Goal: Find specific page/section: Find specific page/section

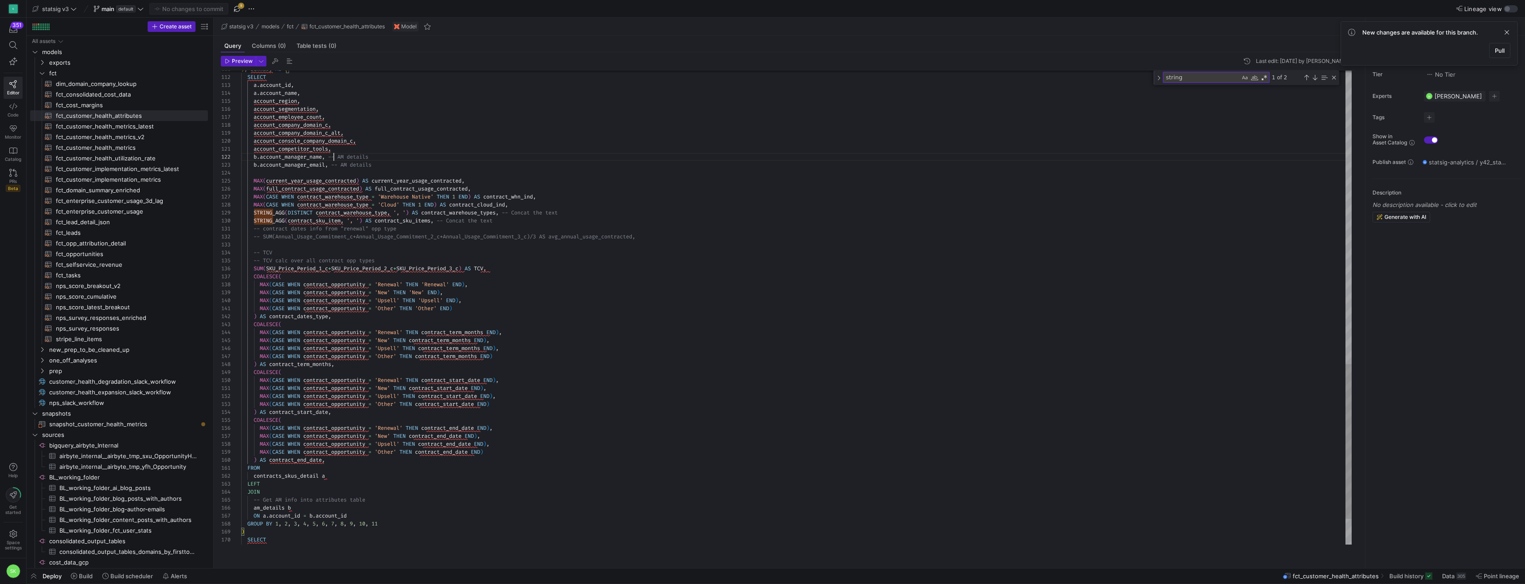
scroll to position [8, 93]
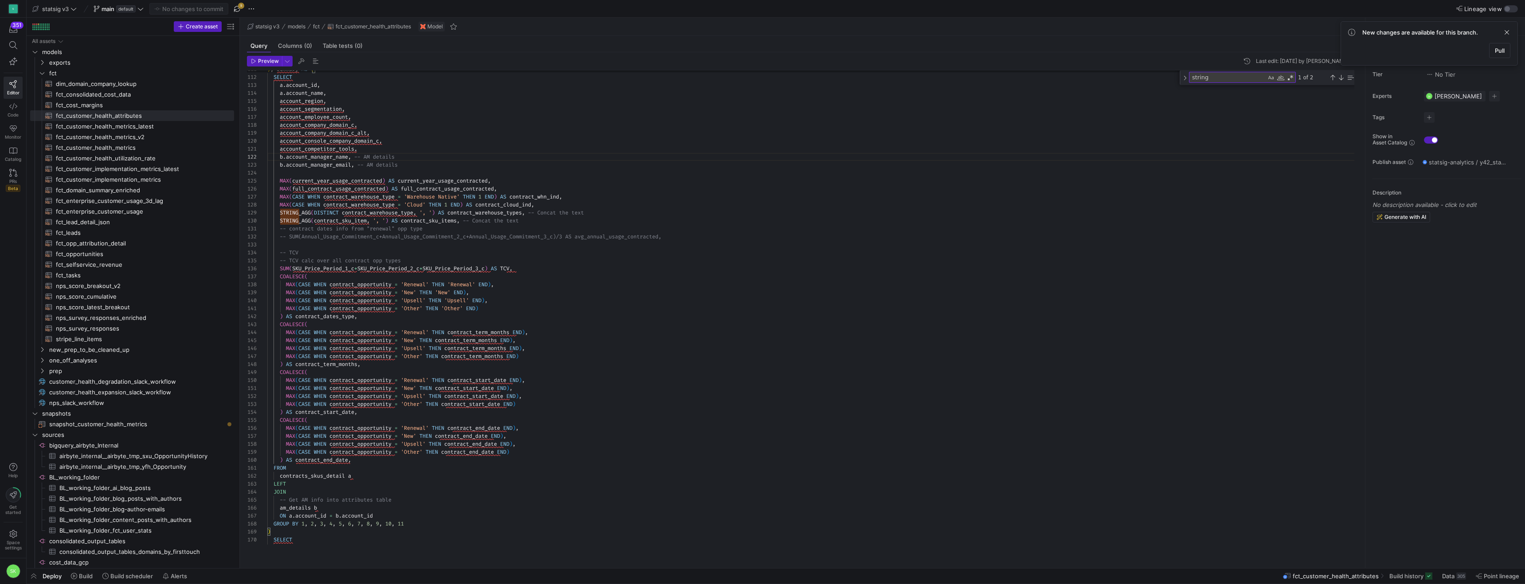
drag, startPoint x: 213, startPoint y: 220, endPoint x: 304, endPoint y: 235, distance: 91.6
click at [304, 235] on as-split "Create asset Drag here to set row groups Drag here to set column labels Group 1…" at bounding box center [776, 293] width 1498 height 551
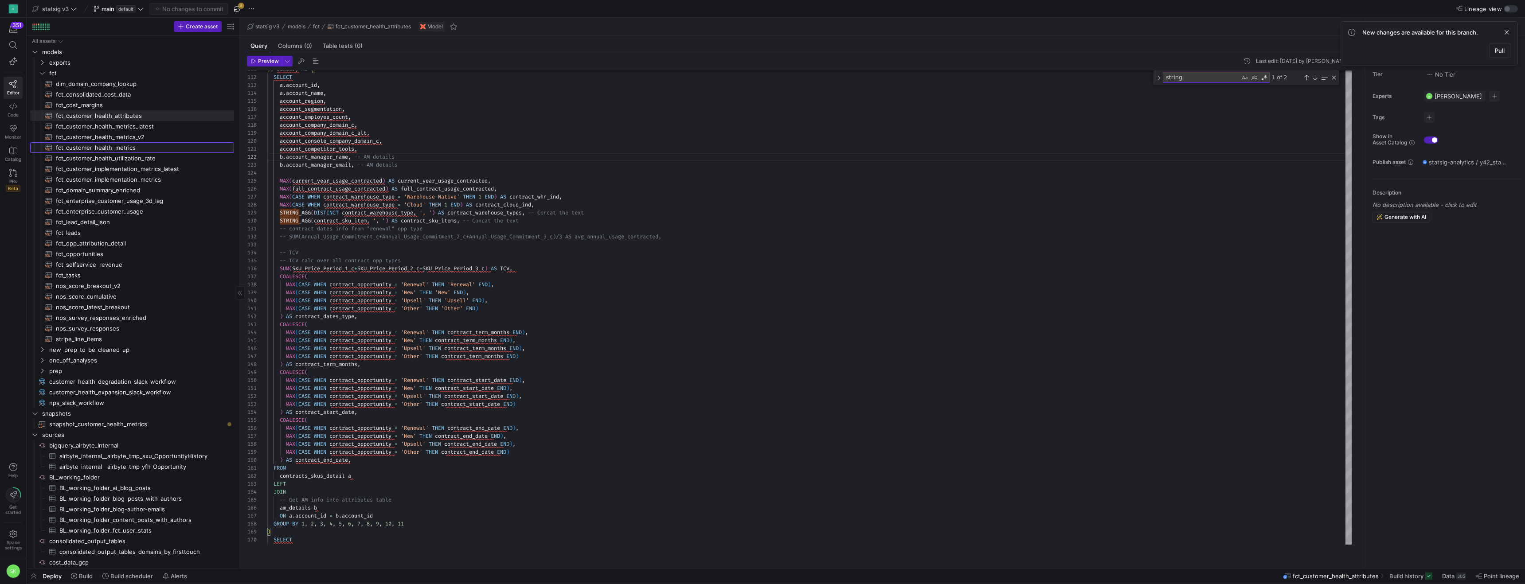
click at [132, 150] on span "fct_customer_health_metrics​​​​​​​​​​" at bounding box center [140, 148] width 168 height 10
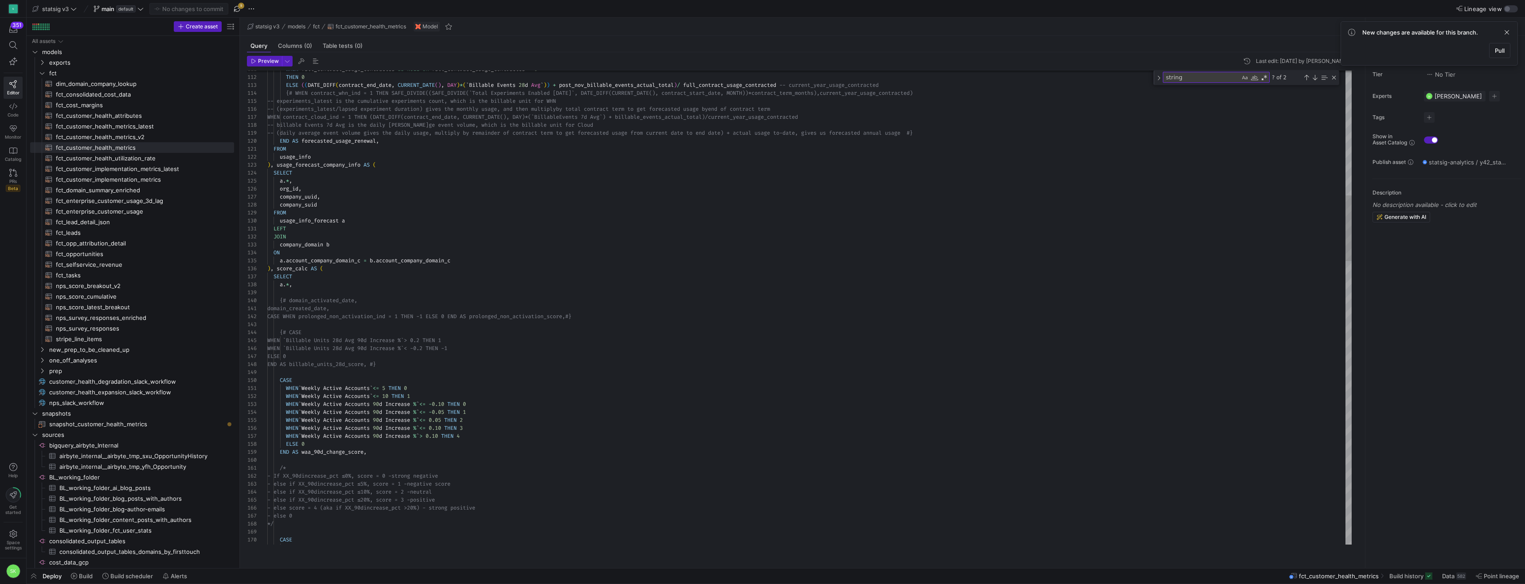
drag, startPoint x: 395, startPoint y: 222, endPoint x: 393, endPoint y: 213, distance: 9.6
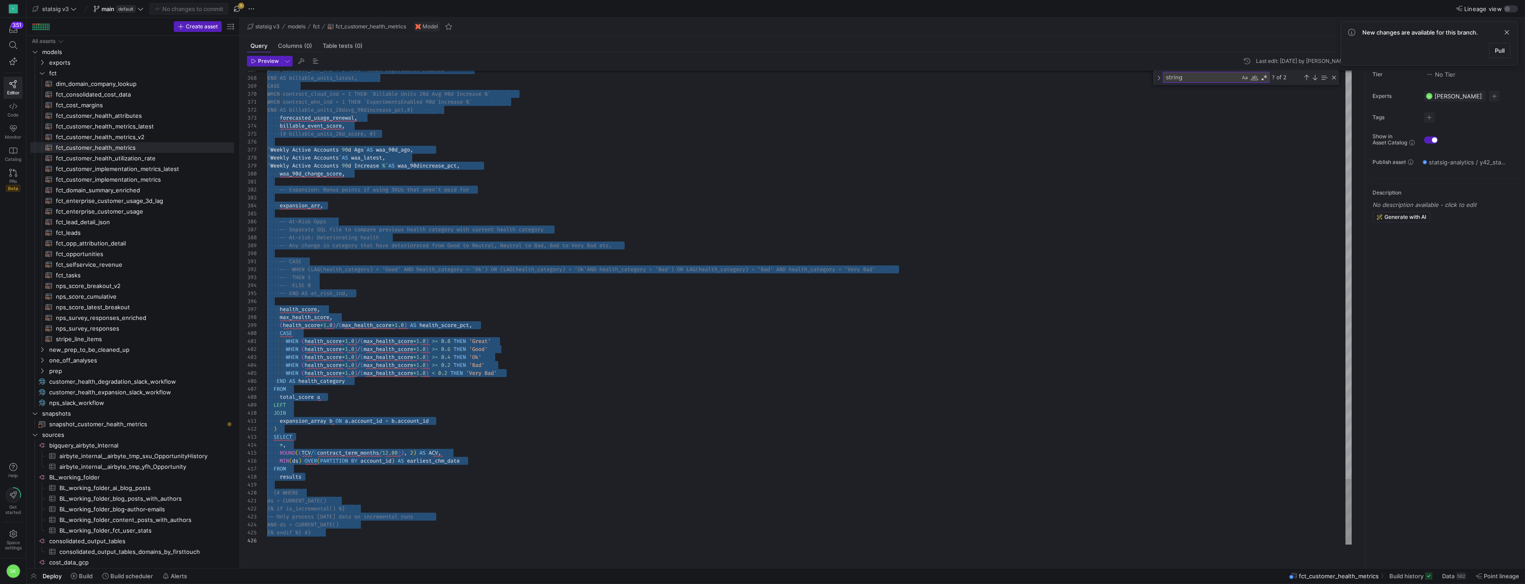
type textarea "WHEN (health_score*1.0)/(max_health_score*1.0) >= 0.8 THEN 'Great' WHEN (health…"
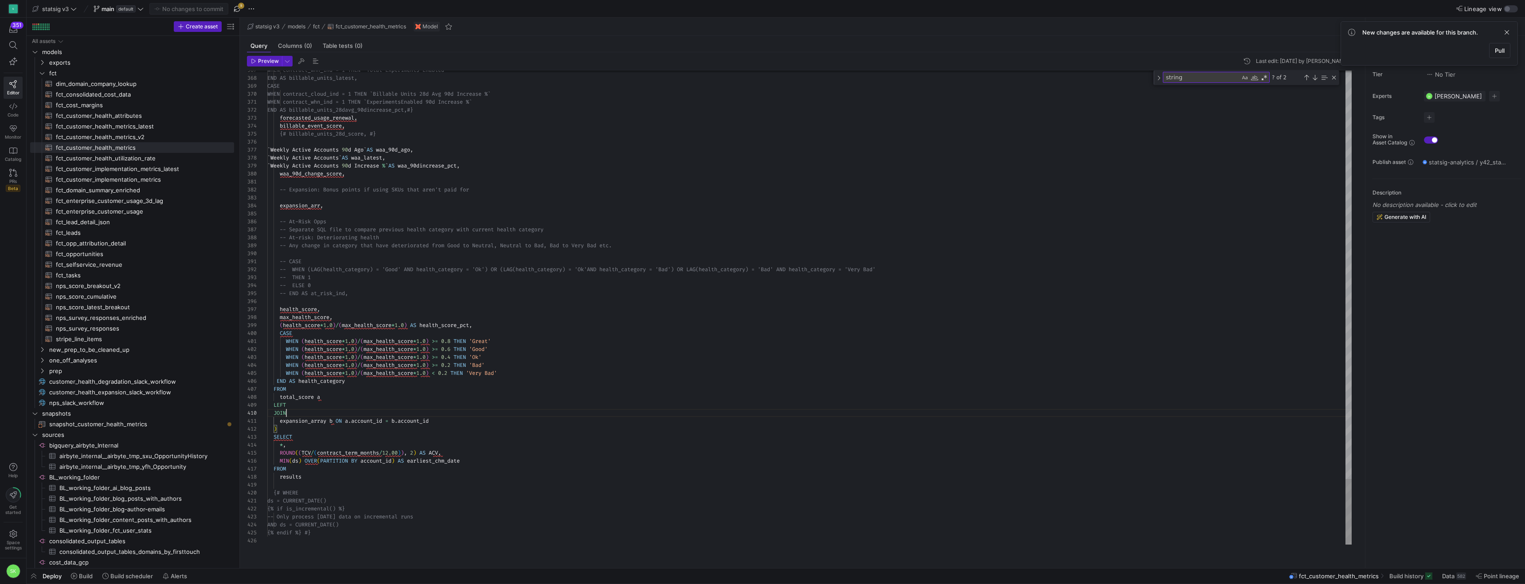
scroll to position [72, 19]
